Goal: Understand process/instructions: Learn how to perform a task or action

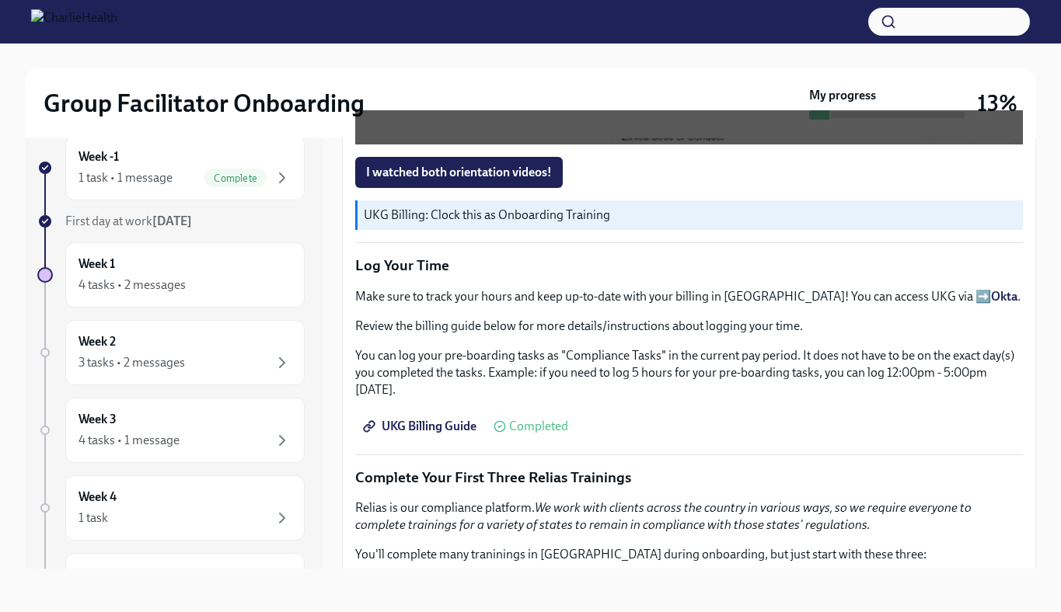
scroll to position [1574, 0]
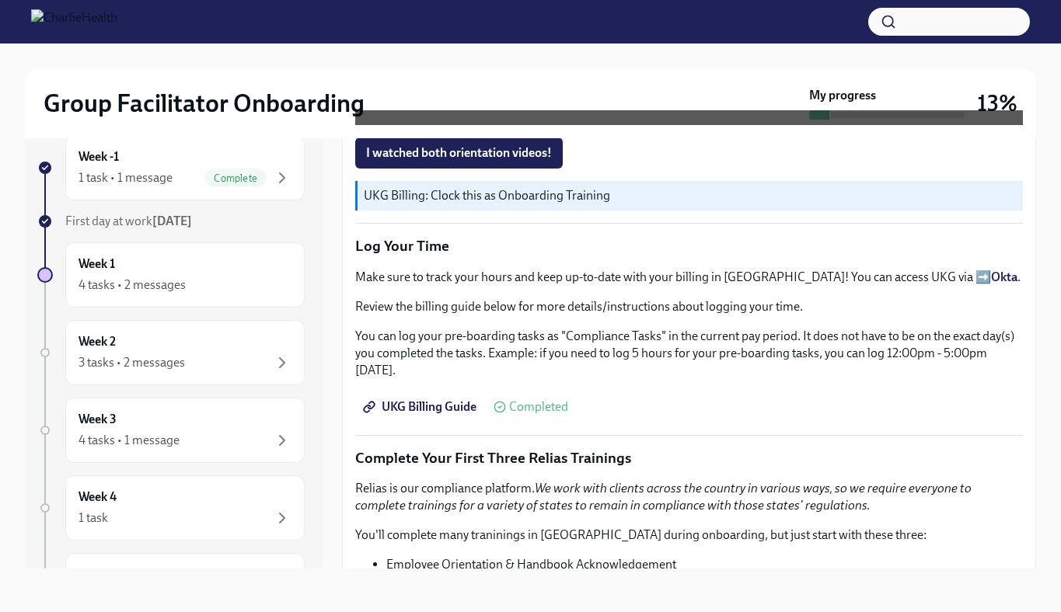
click at [432, 399] on span "UKG Billing Guide" at bounding box center [421, 407] width 110 height 16
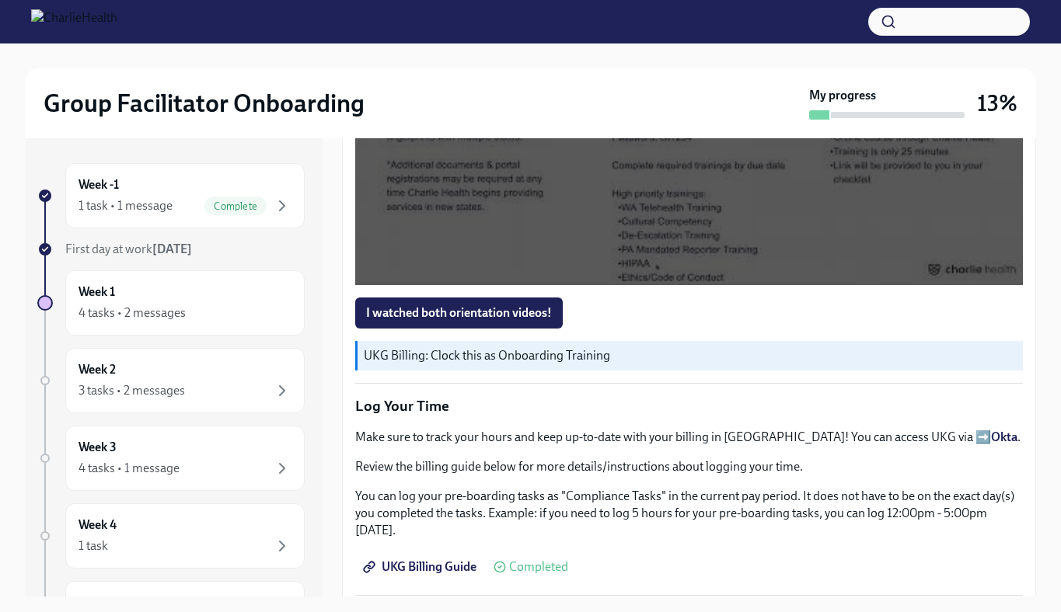
scroll to position [1478, 0]
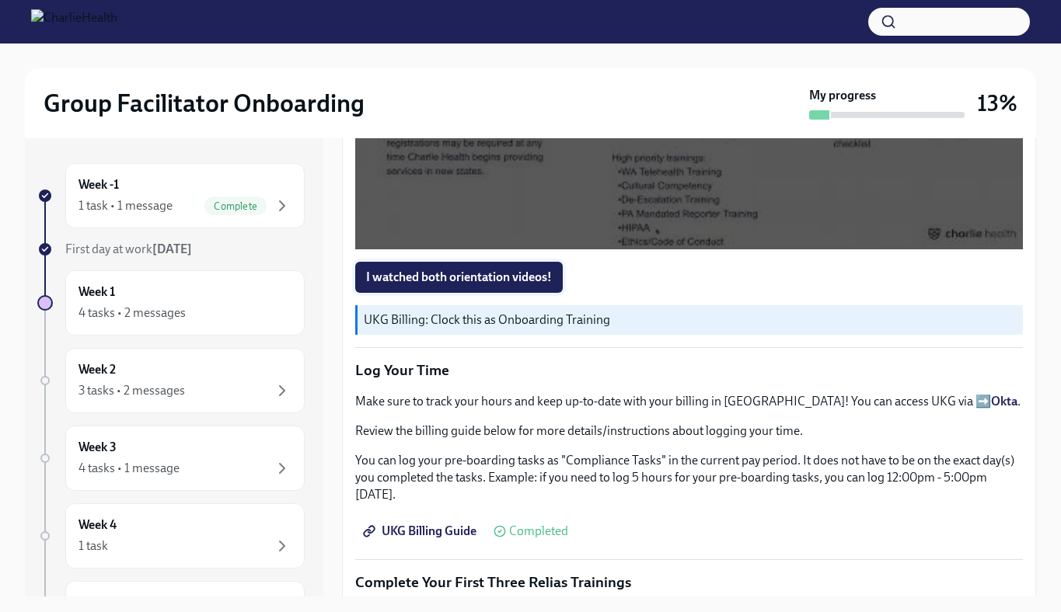
click at [468, 272] on span "I watched both orientation videos!" at bounding box center [459, 278] width 186 height 16
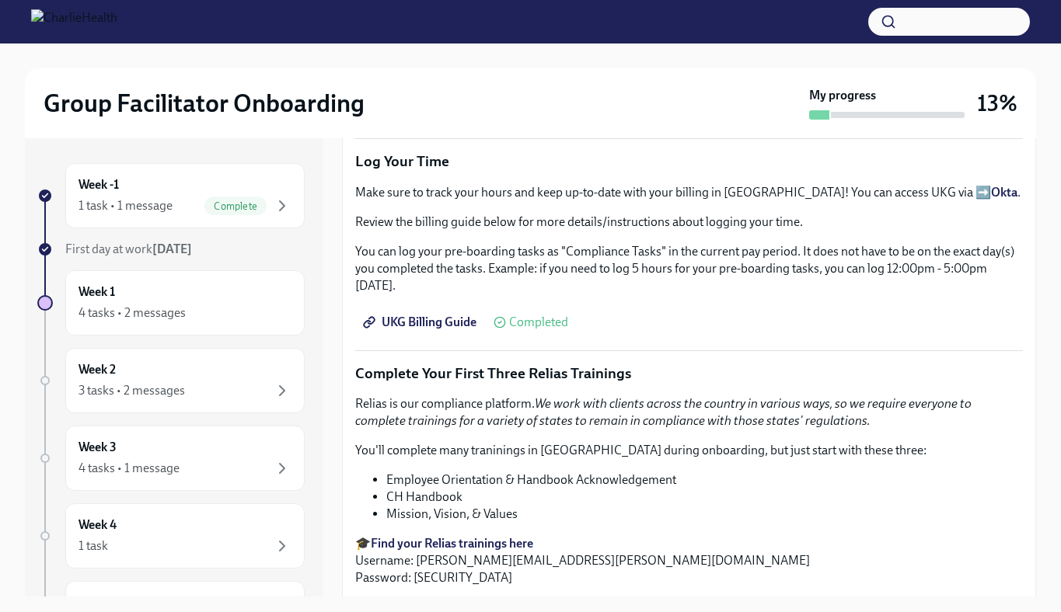
scroll to position [1695, 0]
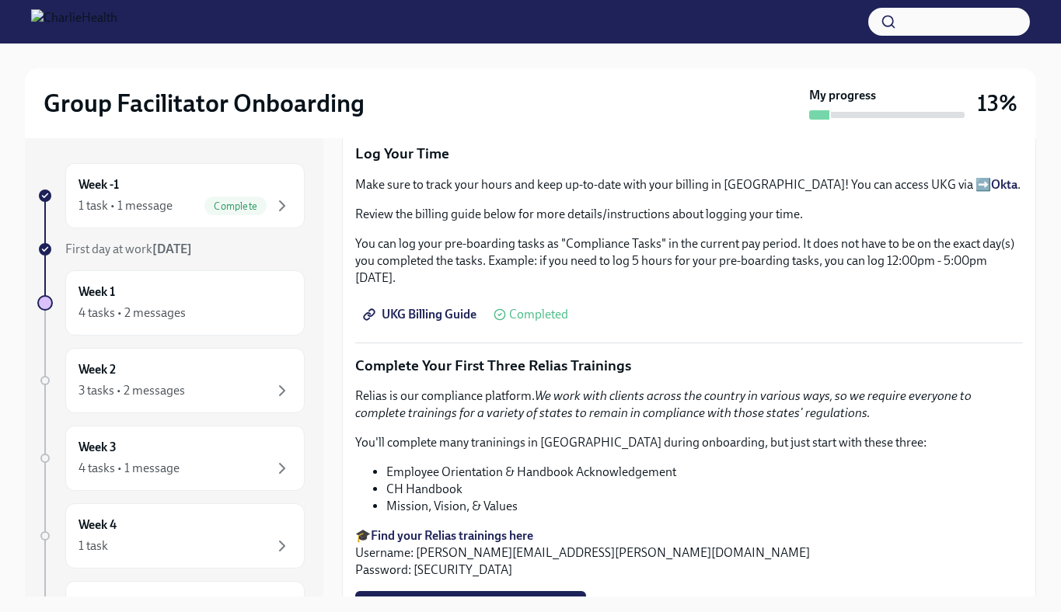
click at [447, 307] on span "UKG Billing Guide" at bounding box center [421, 315] width 110 height 16
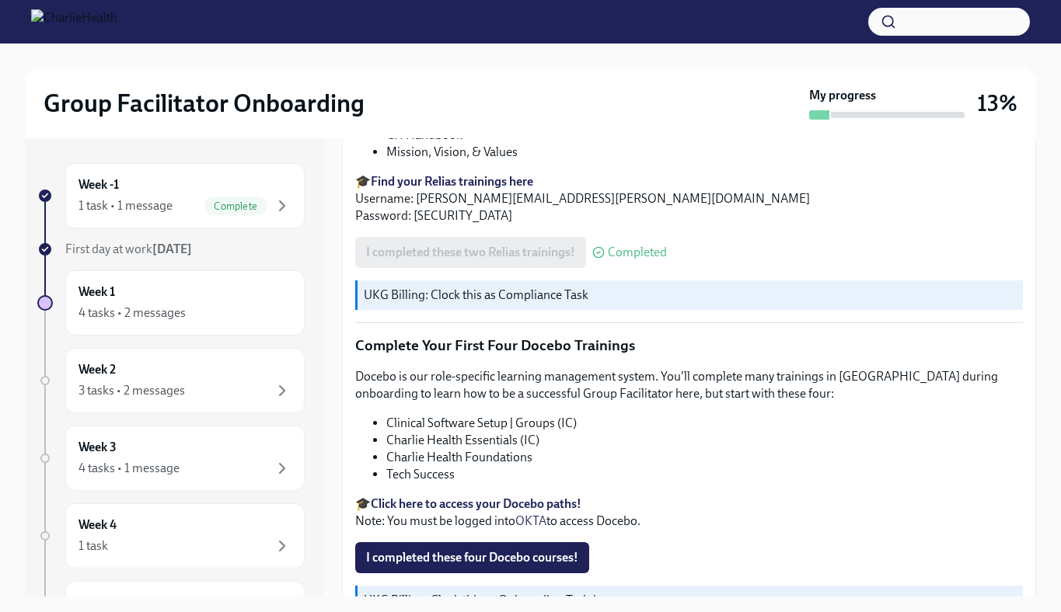
scroll to position [2127, 0]
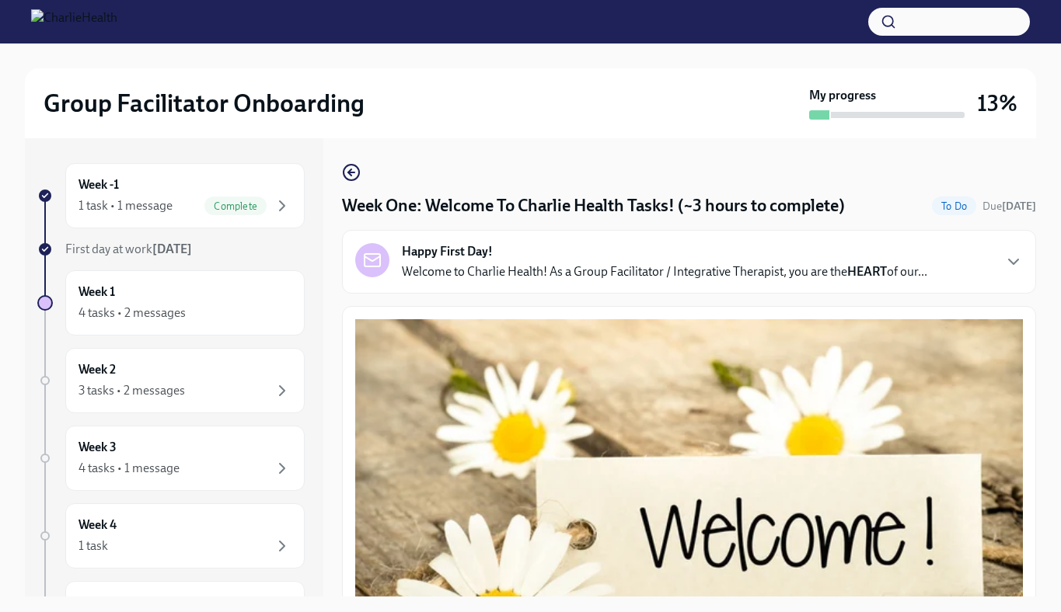
scroll to position [28, 0]
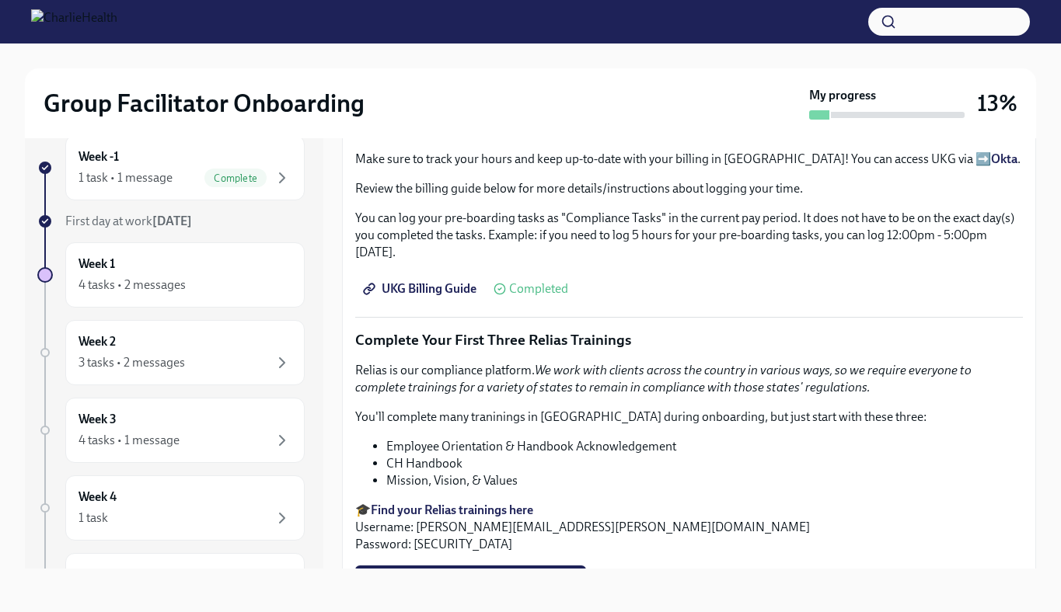
click at [605, 187] on p "Review the billing guide below for more details/instructions about logging your…" at bounding box center [688, 188] width 667 height 17
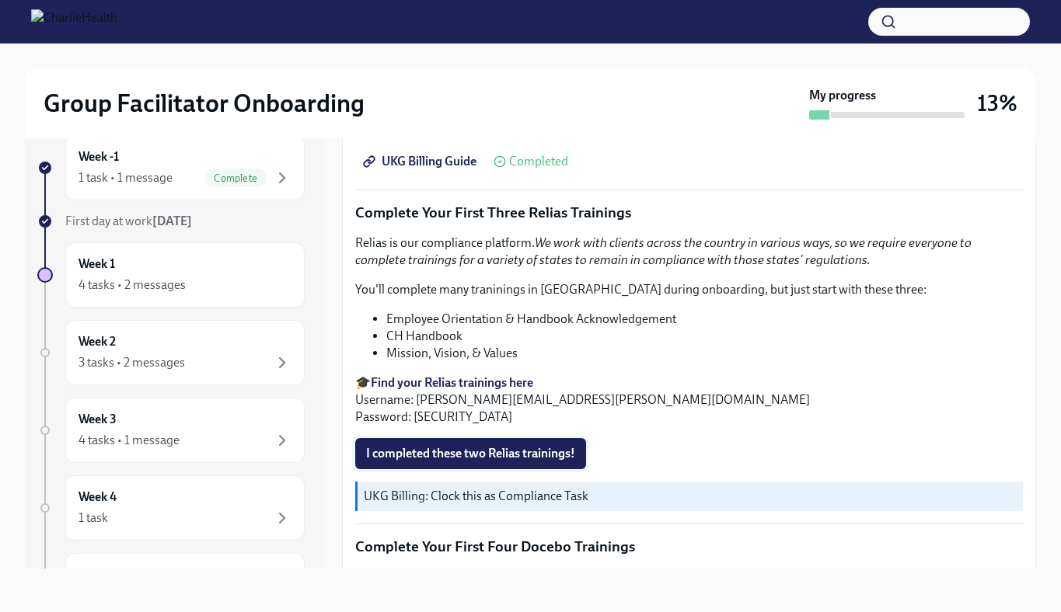
scroll to position [1824, 0]
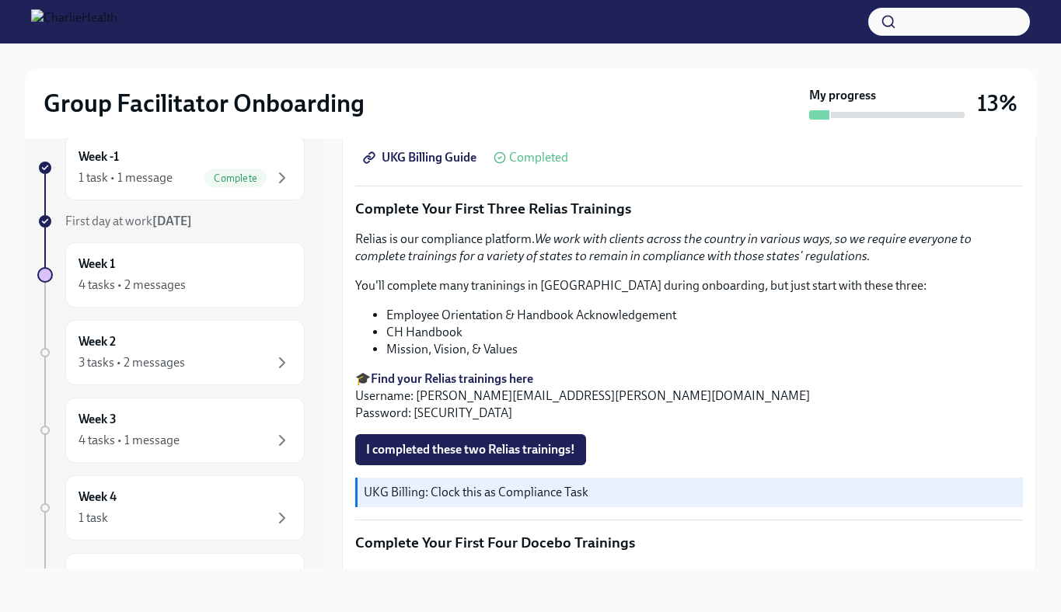
click at [492, 371] on strong "Find your Relias trainings here" at bounding box center [452, 378] width 162 height 15
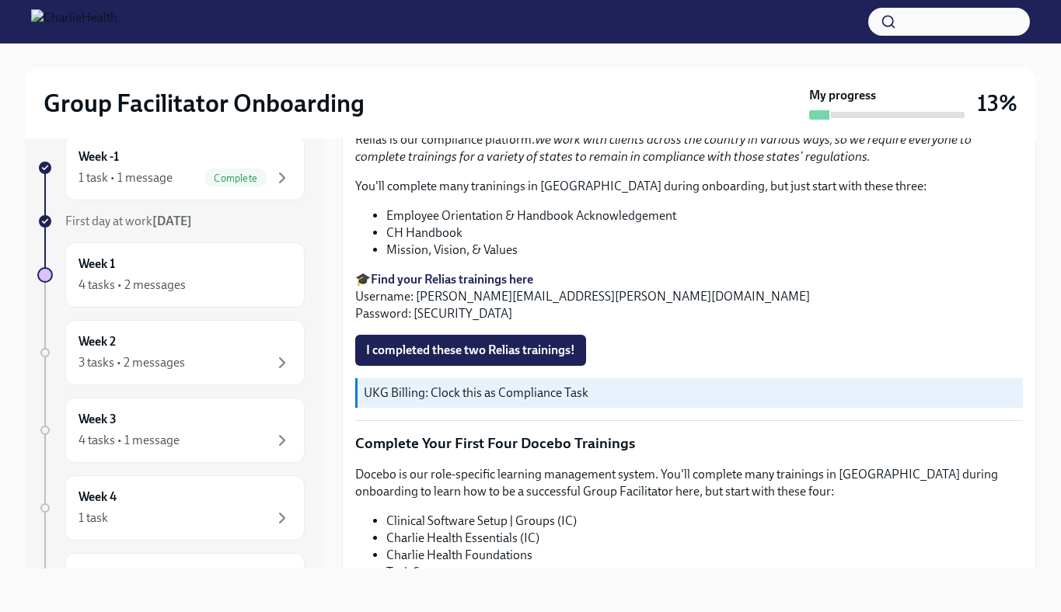
scroll to position [1930, 0]
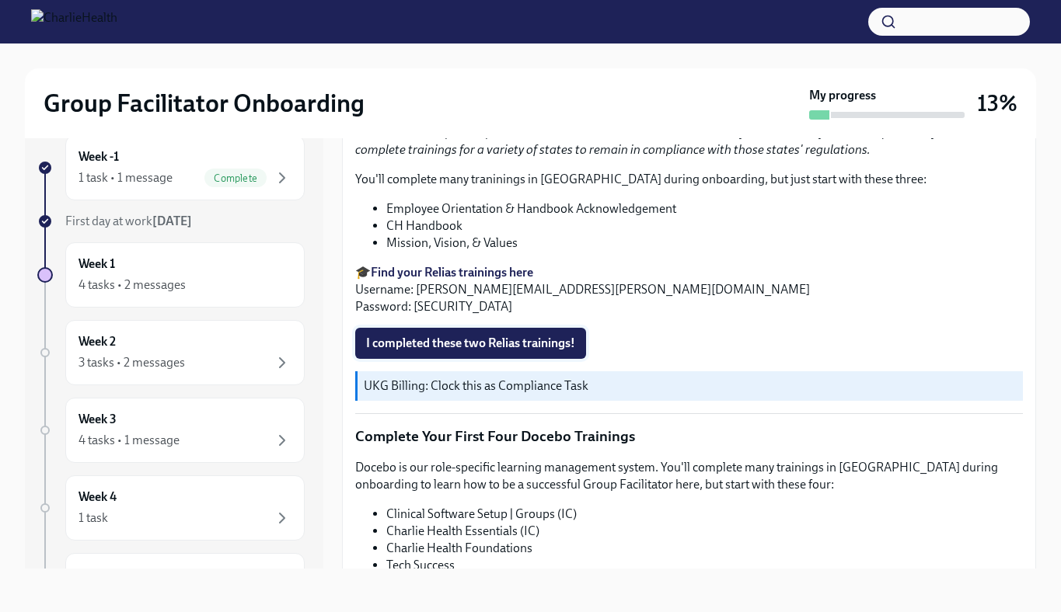
click at [518, 336] on span "I completed these two Relias trainings!" at bounding box center [470, 344] width 209 height 16
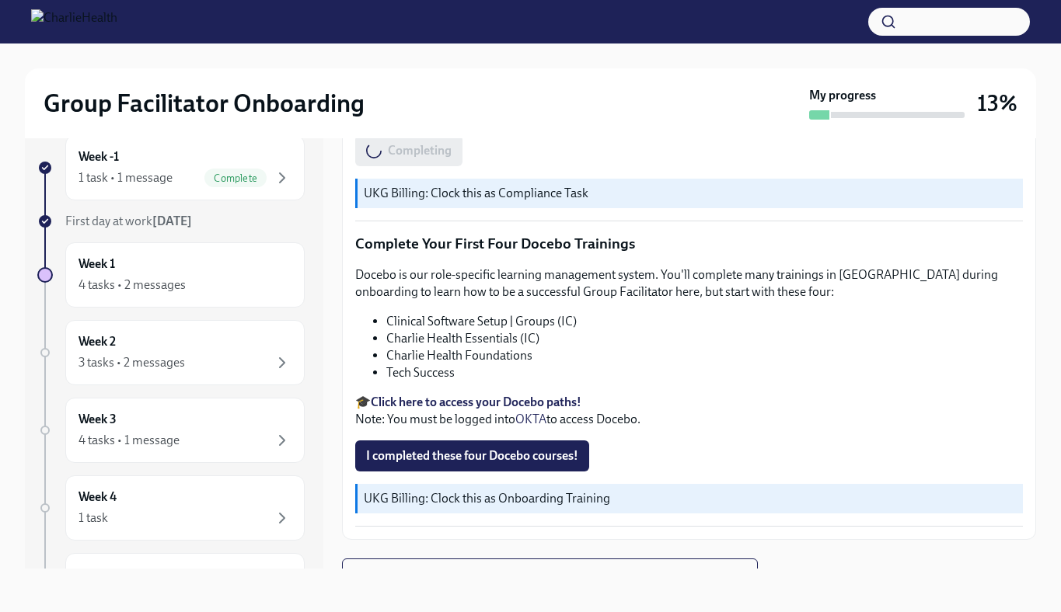
scroll to position [2127, 0]
